Goal: Task Accomplishment & Management: Manage account settings

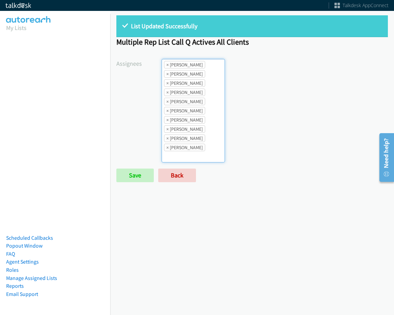
click at [166, 65] on span "×" at bounding box center [167, 64] width 2 height 7
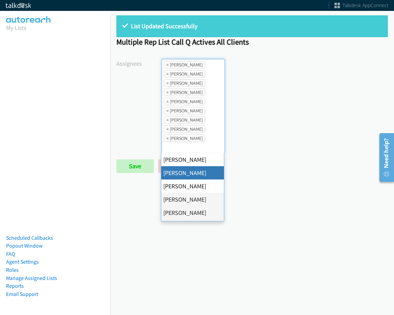
click at [166, 65] on span "×" at bounding box center [167, 64] width 2 height 7
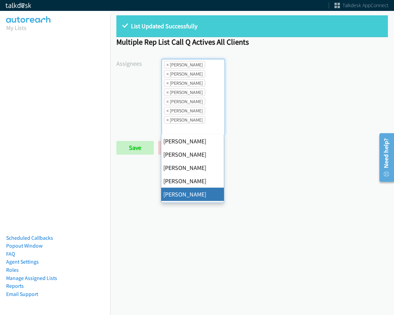
click at [166, 65] on span "×" at bounding box center [167, 64] width 2 height 7
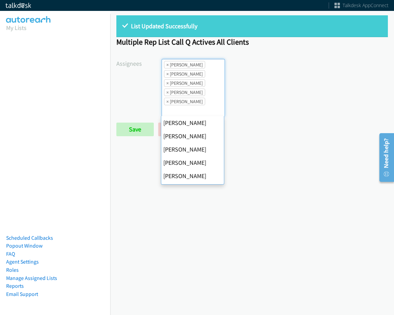
scroll to position [53, 0]
click at [166, 65] on span "×" at bounding box center [167, 64] width 2 height 7
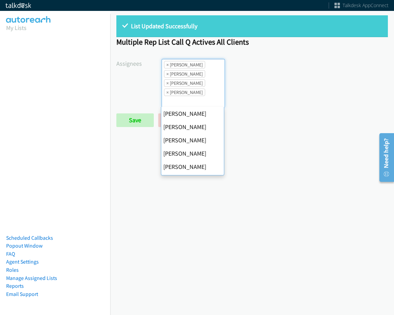
click at [166, 65] on span "×" at bounding box center [167, 64] width 2 height 7
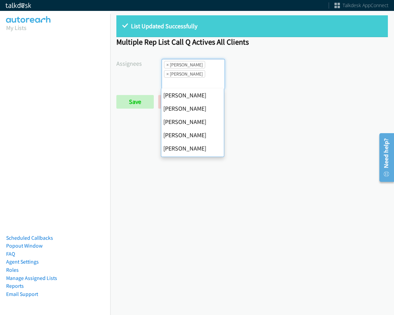
scroll to position [131, 0]
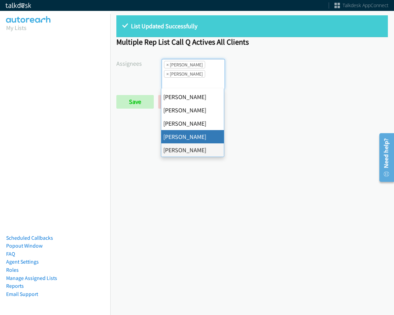
click at [166, 65] on span "×" at bounding box center [167, 64] width 2 height 7
select select "fd8c5d46-30db-44cb-8f0d-00da318b790a"
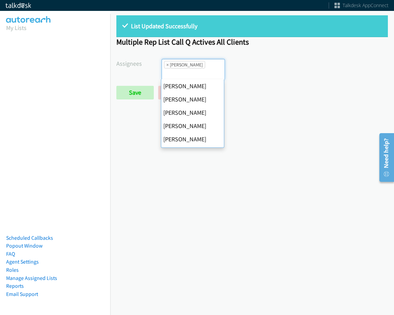
click at [166, 65] on span "×" at bounding box center [167, 64] width 2 height 7
select select
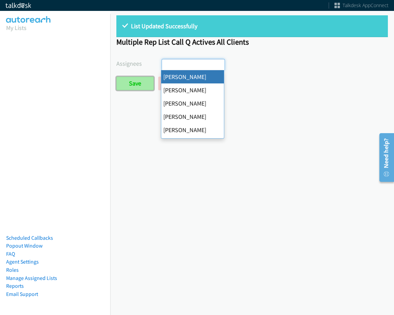
click at [150, 78] on input "Save" at bounding box center [134, 84] width 37 height 14
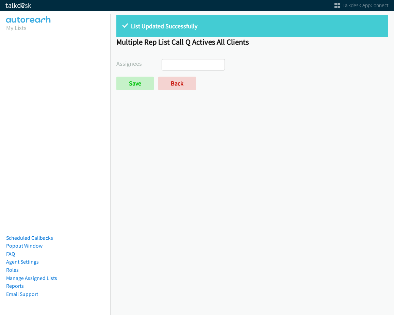
select select
click at [178, 77] on link "Back" at bounding box center [177, 84] width 38 height 14
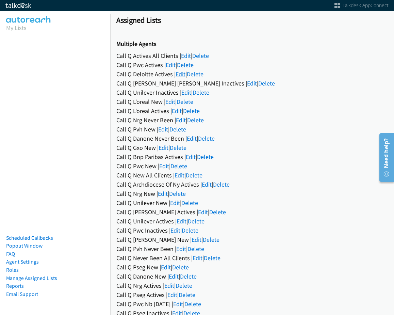
click at [179, 75] on link "Edit" at bounding box center [180, 74] width 10 height 8
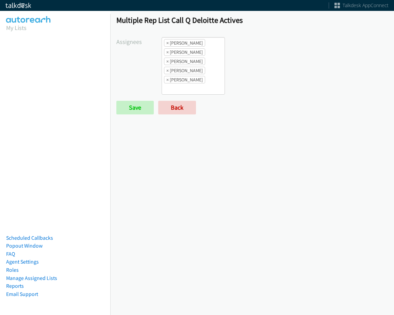
click at [186, 84] on ul "× Abigail Odhiambo × Alana Ruiz × Daquaya Johnson × Jasmin Martinez × Rodnika M…" at bounding box center [193, 65] width 63 height 57
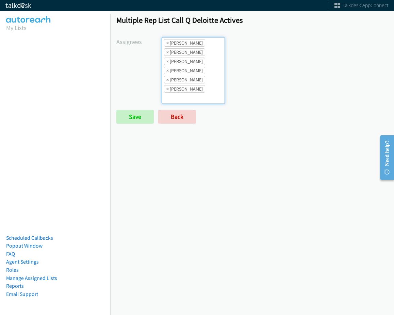
click at [200, 109] on form "Assignees Abigail Odhiambo Alana Ruiz Amber Ramos Cathy Shahan Charles Ross Daq…" at bounding box center [251, 80] width 271 height 86
click at [205, 97] on ul "× Abigail Odhiambo × Alana Ruiz × Cathy Shahan × Daquaya Johnson × Jasmin Marti…" at bounding box center [193, 70] width 63 height 66
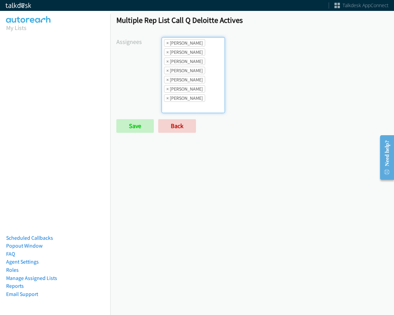
click at [197, 106] on ul "× Abigail Odhiambo × Alana Ruiz × Cathy Shahan × Charles Ross × Daquaya Johnson…" at bounding box center [193, 74] width 63 height 75
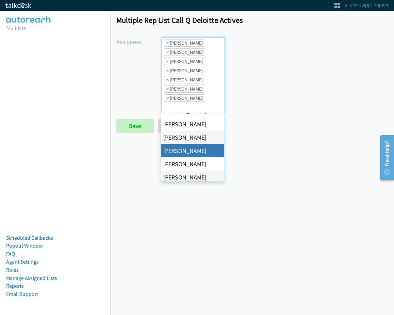
scroll to position [102, 0]
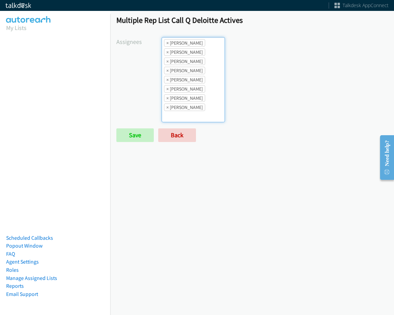
click at [197, 101] on li "× Jordan Stehlik" at bounding box center [184, 97] width 41 height 7
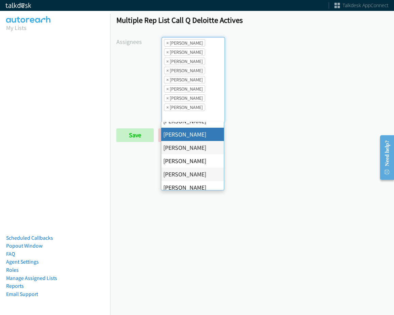
scroll to position [131, 0]
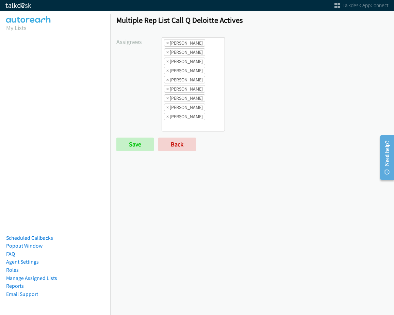
click at [200, 135] on form "Assignees Abigail Odhiambo Alana Ruiz Amber Ramos Cathy Shahan Charles Ross Daq…" at bounding box center [251, 94] width 271 height 114
click at [205, 129] on ul "× Abigail Odhiambo × Alana Ruiz × Cathy Shahan × Charles Ross × Daquaya Johnson…" at bounding box center [193, 84] width 63 height 94
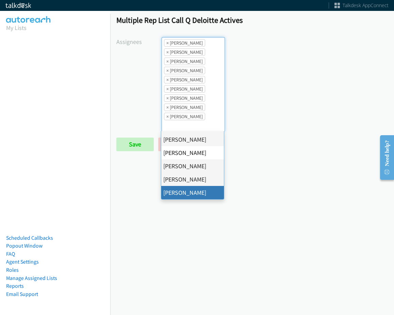
drag, startPoint x: 200, startPoint y: 193, endPoint x: 185, endPoint y: 178, distance: 20.7
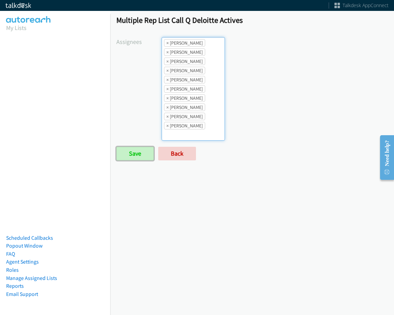
drag, startPoint x: 141, startPoint y: 156, endPoint x: 181, endPoint y: 180, distance: 47.1
click at [141, 155] on input "Save" at bounding box center [134, 154] width 37 height 14
